Goal: Subscribe to service/newsletter

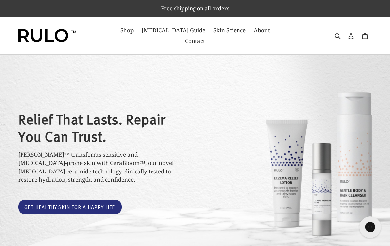
click at [367, 224] on icon "Gorgias live chat" at bounding box center [369, 226] width 7 height 7
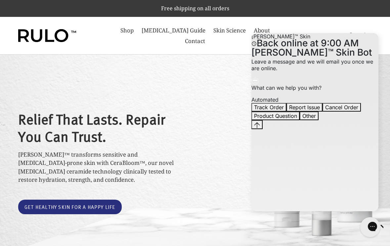
click at [227, 101] on div "Relief That Lasts. Repair You Can Trust. RULO™ transforms sensitive and eczema-…" at bounding box center [195, 162] width 354 height 127
click at [220, 70] on div "Relief That Lasts. Repair You Can Trust. RULO™ transforms sensitive and eczema-…" at bounding box center [195, 162] width 390 height 215
click at [390, 226] on div "Gorgias live chat" at bounding box center [395, 226] width 7 height 9
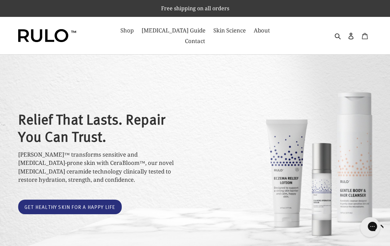
click at [368, 31] on link "Cart 0 items" at bounding box center [365, 35] width 14 height 15
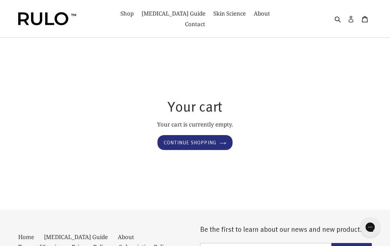
click at [349, 16] on icon at bounding box center [351, 19] width 7 height 7
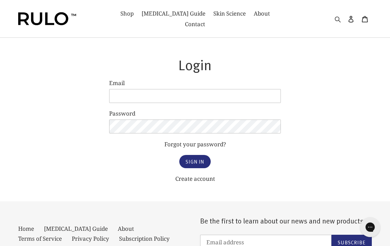
click at [339, 17] on icon "button" at bounding box center [338, 20] width 6 height 6
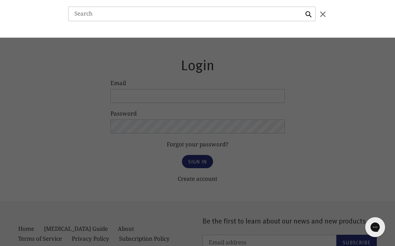
click at [323, 14] on icon "Search" at bounding box center [322, 14] width 5 height 5
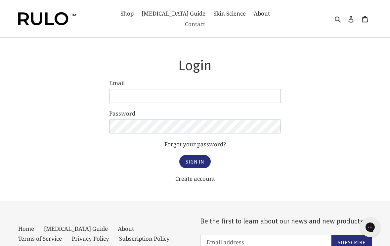
click at [205, 20] on span "Contact" at bounding box center [195, 24] width 20 height 8
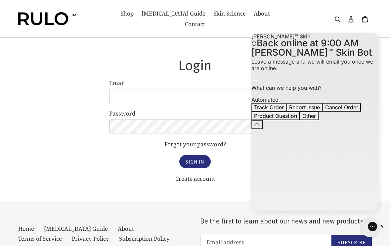
click at [313, 120] on div "Track Order Report Issue Cancel Order Product Question Other" at bounding box center [314, 111] width 127 height 17
click at [311, 91] on p "What can we help you with?" at bounding box center [314, 87] width 127 height 7
click at [319, 120] on button "Other" at bounding box center [309, 115] width 19 height 9
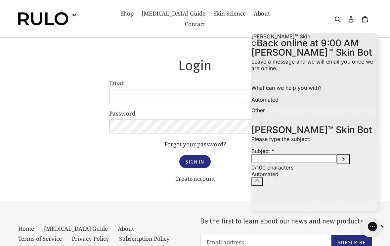
scroll to position [19, 0]
click at [309, 163] on input "Subject" at bounding box center [293, 158] width 85 height 9
type input "e-mail"
click button "Submit Subject" at bounding box center [343, 159] width 13 height 10
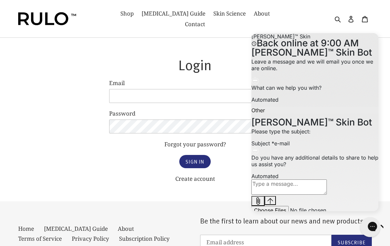
scroll to position [55, 0]
click at [102, 122] on body "Skip to content Just added to your cart Qty: View cart ( ) Continue shopping Su…" at bounding box center [195, 169] width 390 height 338
click at [177, 56] on h1 "Login" at bounding box center [195, 64] width 172 height 17
click at [125, 19] on nav "Shop Eczema Guide Skin Science About Contact" at bounding box center [195, 18] width 177 height 37
click at [124, 14] on span "Shop" at bounding box center [126, 14] width 13 height 8
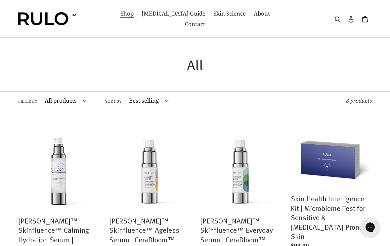
click at [52, 18] on img at bounding box center [47, 18] width 58 height 13
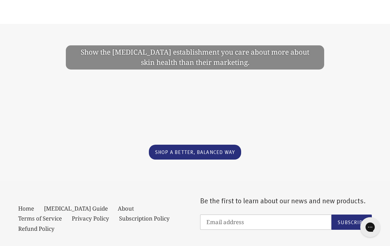
scroll to position [1376, 0]
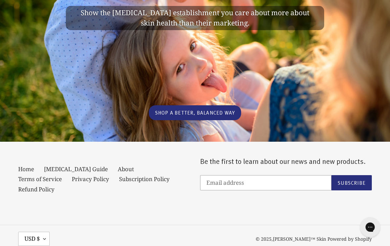
click at [259, 175] on input "Email address" at bounding box center [266, 182] width 132 height 15
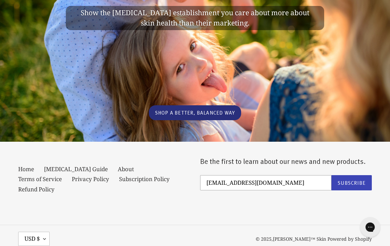
type input "[EMAIL_ADDRESS][DOMAIN_NAME]"
click at [344, 179] on span "Subscribe" at bounding box center [352, 182] width 28 height 7
